Goal: Find specific page/section: Find specific page/section

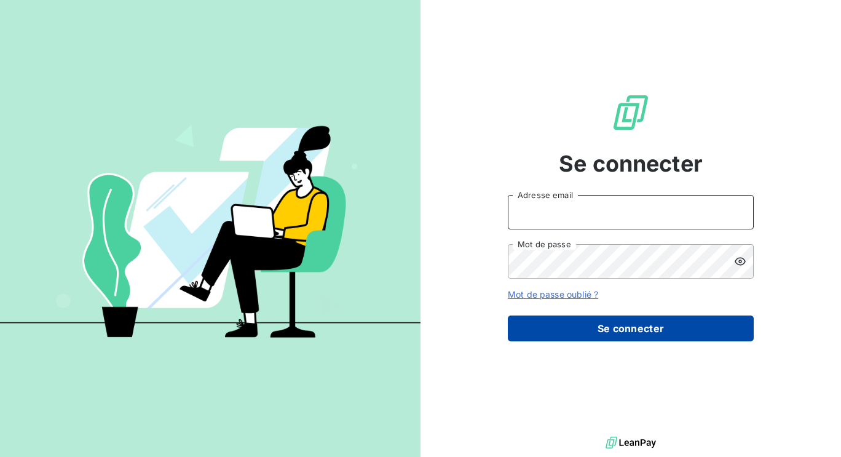
type input "[PERSON_NAME][EMAIL_ADDRESS][DOMAIN_NAME]"
click at [572, 323] on button "Se connecter" at bounding box center [631, 328] width 246 height 26
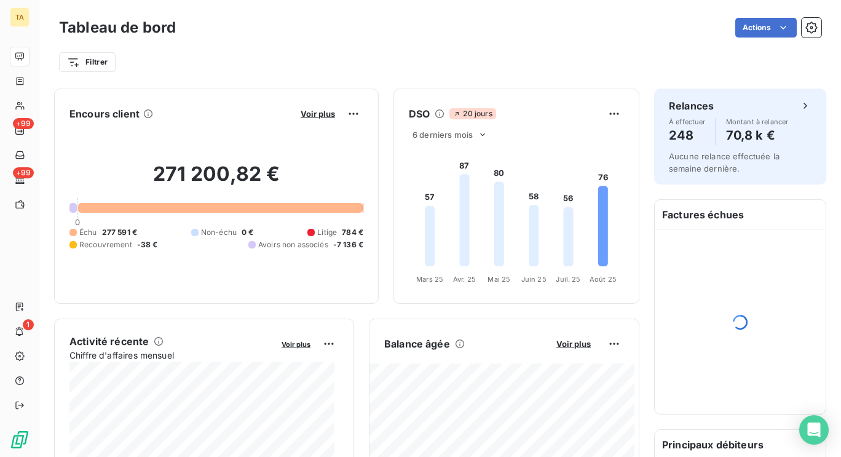
scroll to position [205, 0]
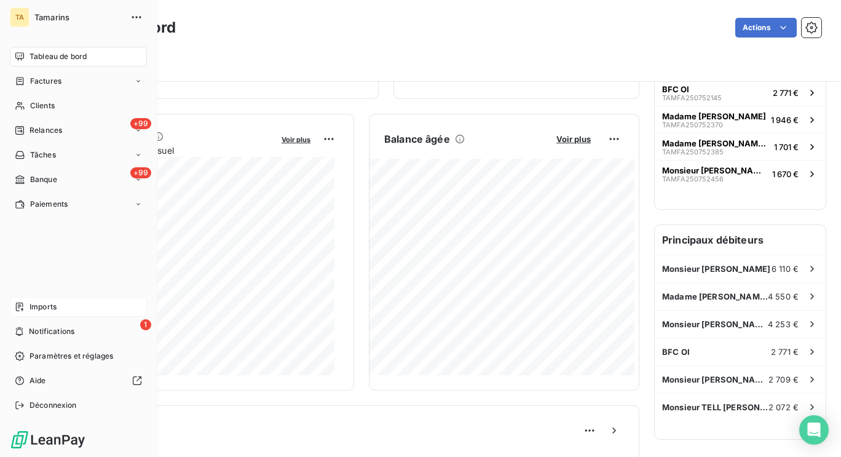
click at [82, 312] on div "Imports" at bounding box center [78, 307] width 137 height 20
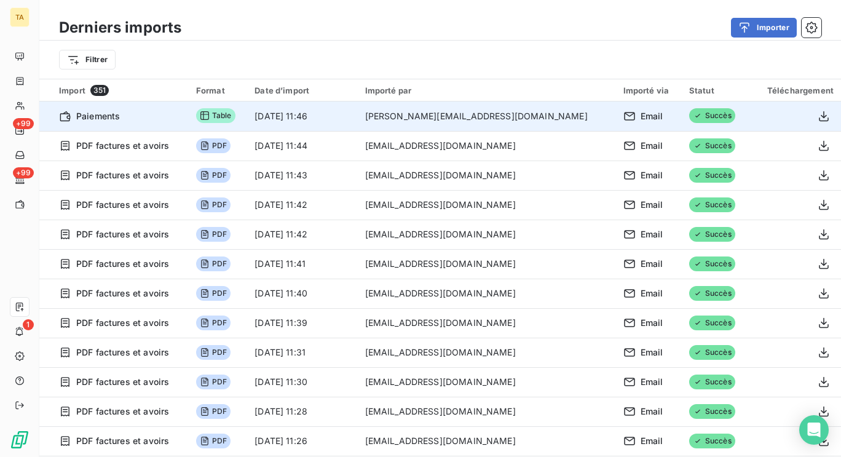
click at [125, 122] on td "Paiements" at bounding box center [113, 116] width 149 height 30
click at [818, 118] on icon "button" at bounding box center [824, 116] width 12 height 12
